Goal: Transaction & Acquisition: Purchase product/service

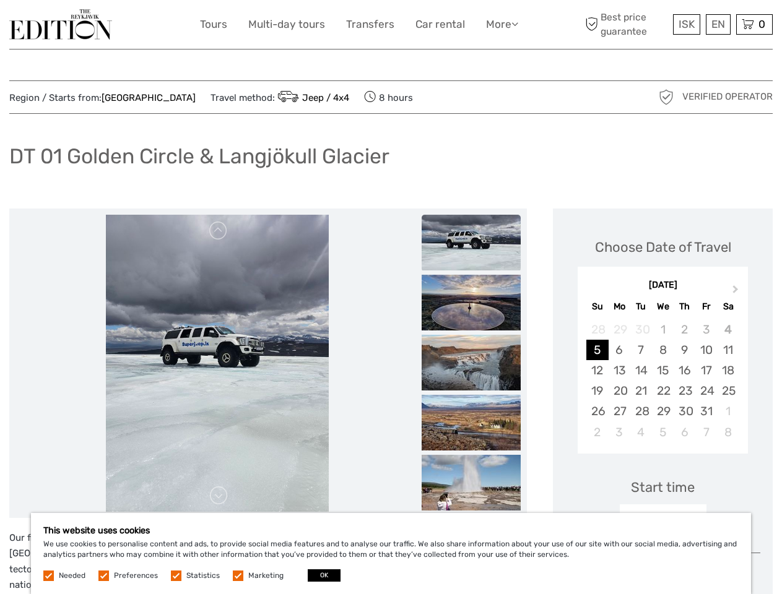
click at [501, 24] on link "More" at bounding box center [502, 24] width 32 height 18
click at [516, 24] on icon at bounding box center [515, 24] width 7 height 11
click at [686, 24] on span "ISK" at bounding box center [687, 24] width 16 height 12
click at [718, 24] on div "EN English Español Deutsch" at bounding box center [718, 24] width 25 height 20
click at [754, 24] on div "0 Items Total 0 ISK Checkout The shopping cart is empty." at bounding box center [754, 24] width 37 height 20
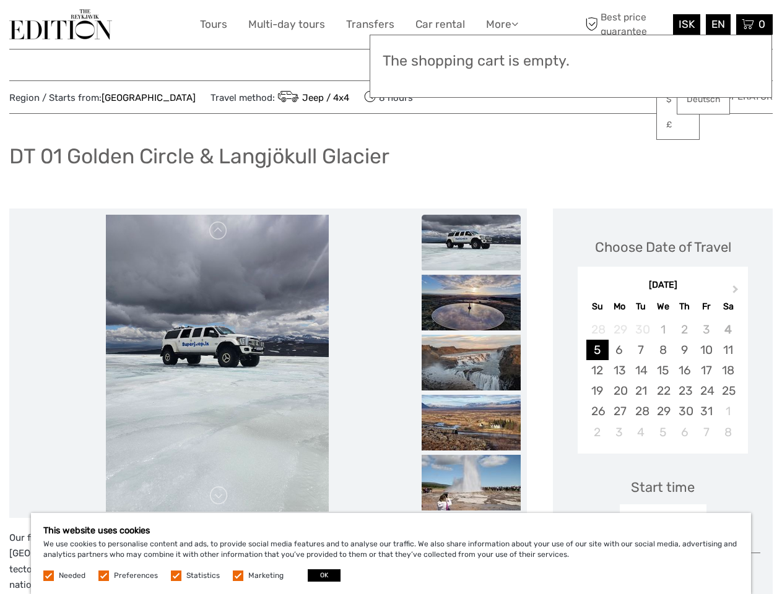
click at [217, 364] on img at bounding box center [217, 363] width 223 height 297
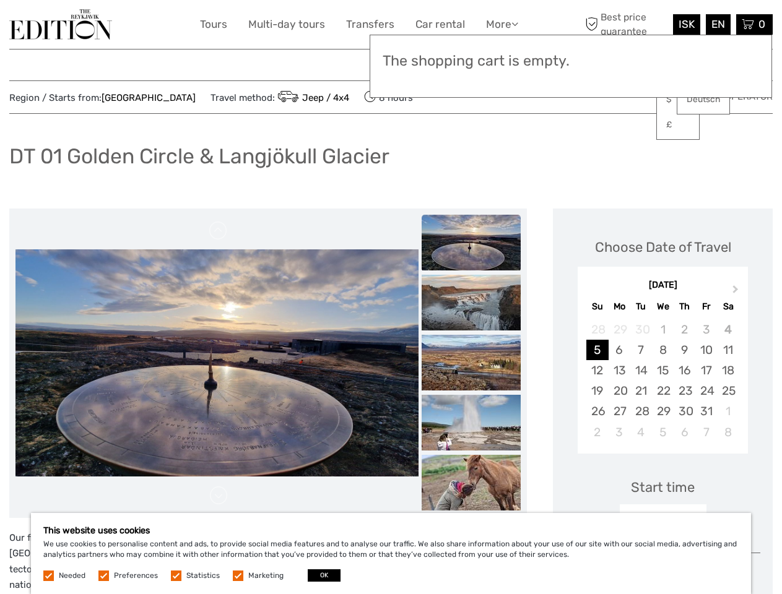
click at [219, 231] on link at bounding box center [219, 231] width 20 height 20
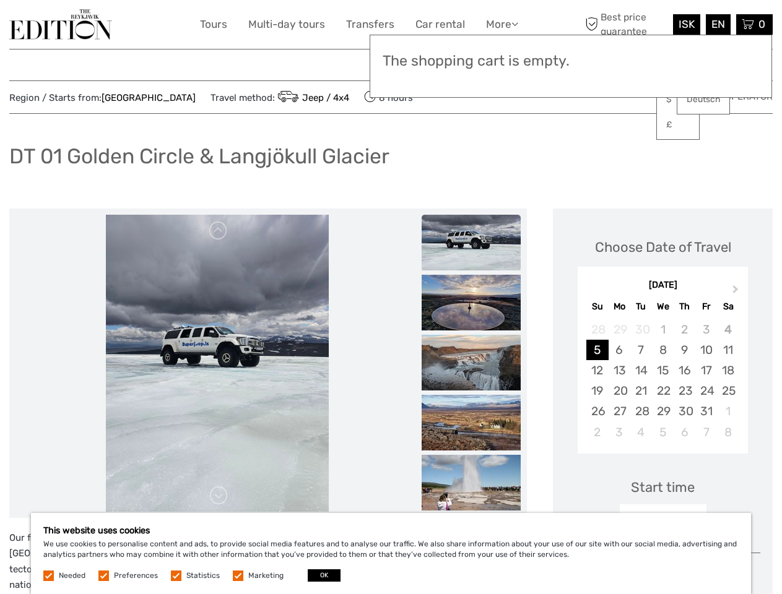
click at [219, 496] on link at bounding box center [219, 496] width 20 height 20
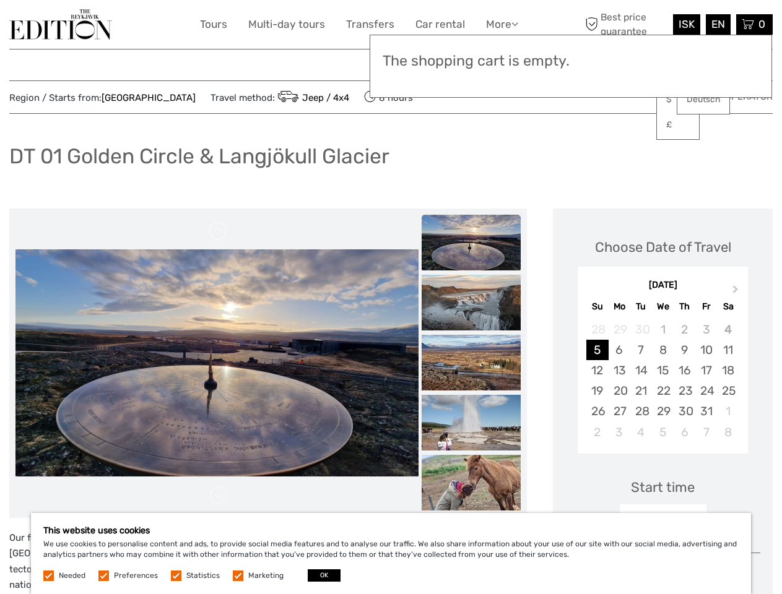
click at [471, 63] on h3 "The shopping cart is empty." at bounding box center [571, 61] width 377 height 17
